Goal: Information Seeking & Learning: Learn about a topic

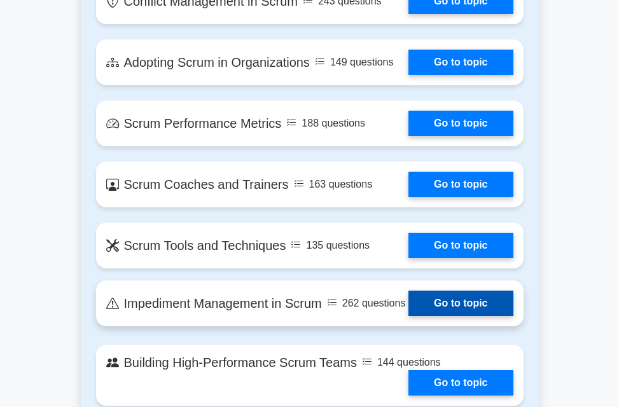
scroll to position [2164, 0]
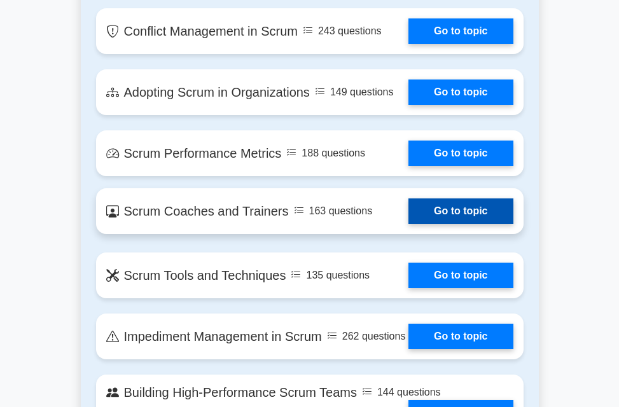
click at [465, 199] on link "Go to topic" at bounding box center [461, 211] width 104 height 25
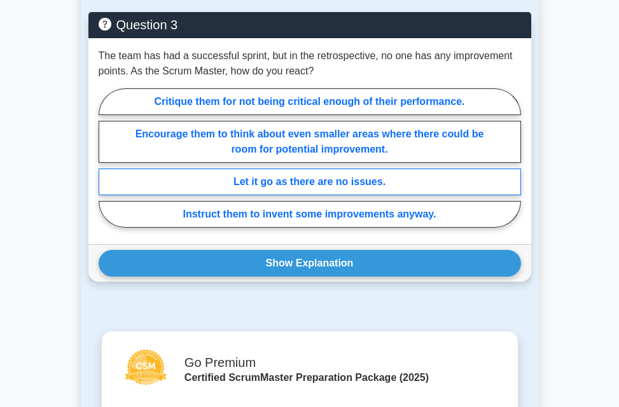
scroll to position [2036, 0]
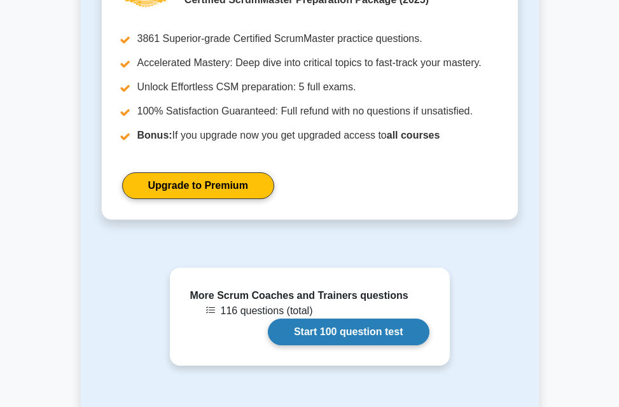
click at [404, 319] on link "Start 100 question test" at bounding box center [349, 332] width 162 height 27
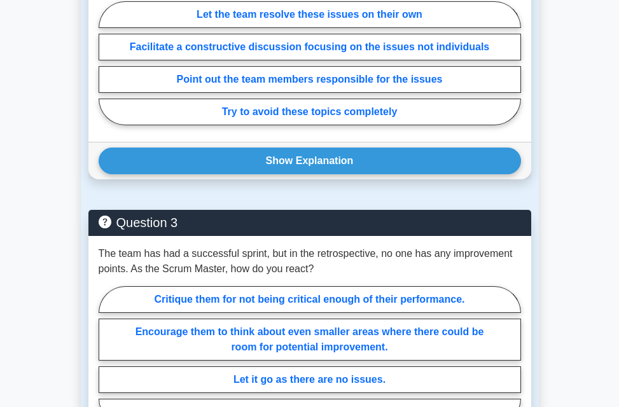
scroll to position [1400, 0]
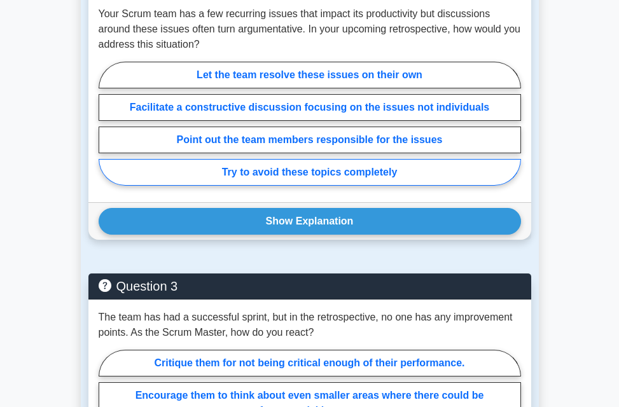
click at [318, 159] on label "Try to avoid these topics completely" at bounding box center [310, 172] width 423 height 27
click at [107, 131] on input "Try to avoid these topics completely" at bounding box center [103, 127] width 8 height 8
radio input "true"
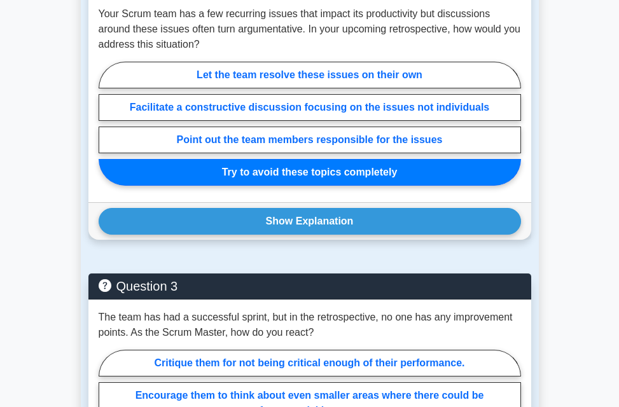
click at [318, 159] on label "Try to avoid these topics completely" at bounding box center [310, 172] width 423 height 27
click at [107, 131] on input "Try to avoid these topics completely" at bounding box center [103, 127] width 8 height 8
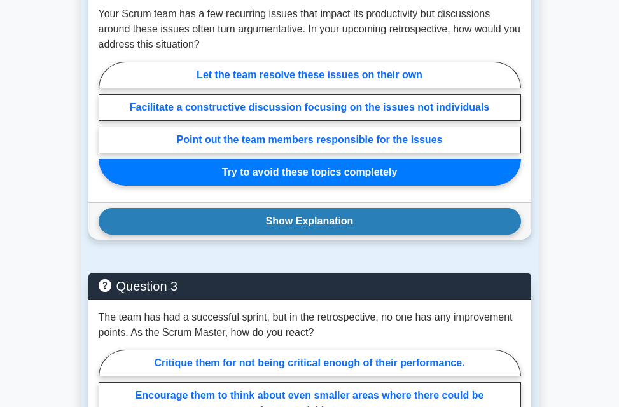
click at [304, 208] on button "Show Explanation" at bounding box center [310, 221] width 423 height 27
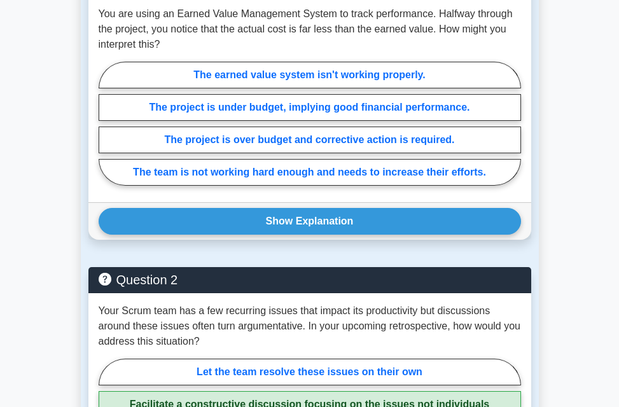
scroll to position [1082, 0]
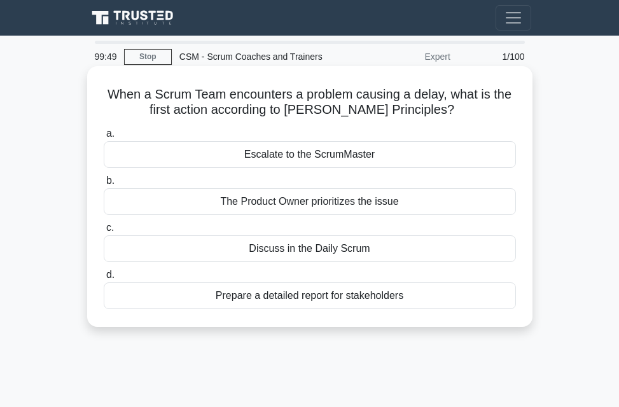
click at [231, 241] on div "Discuss in the Daily Scrum" at bounding box center [310, 248] width 412 height 27
click at [104, 232] on input "c. Discuss in the Daily Scrum" at bounding box center [104, 228] width 0 height 8
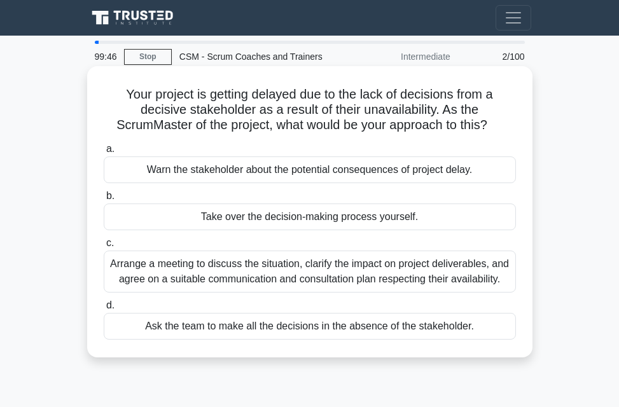
click at [205, 276] on div "Arrange a meeting to discuss the situation, clarify the impact on project deliv…" at bounding box center [310, 272] width 412 height 42
click at [104, 248] on input "c. Arrange a meeting to discuss the situation, clarify the impact on project de…" at bounding box center [104, 243] width 0 height 8
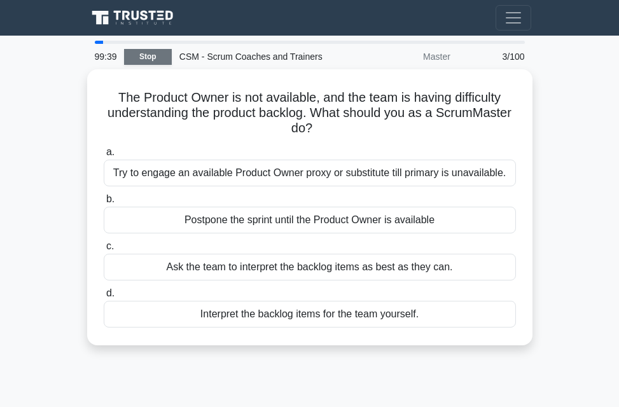
click at [160, 59] on link "Stop" at bounding box center [148, 57] width 48 height 16
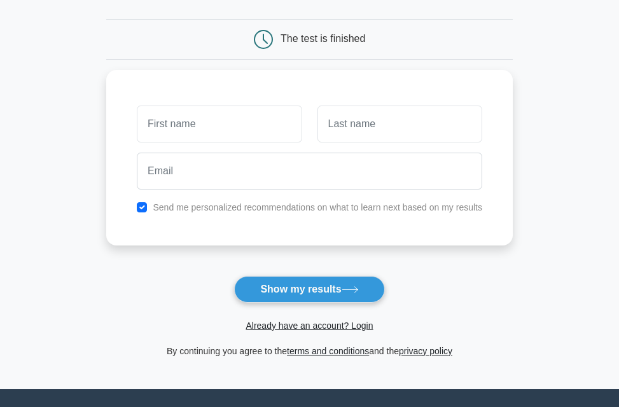
scroll to position [35, 0]
